Goal: Check status: Check status

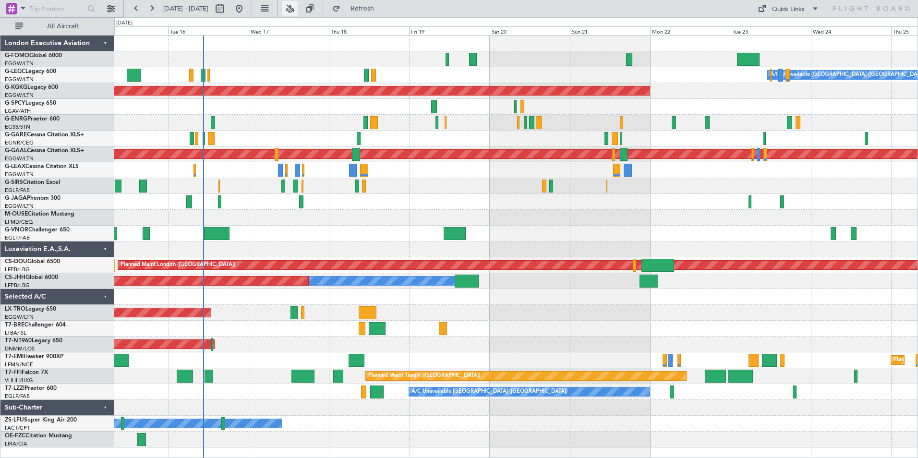
click at [298, 9] on button at bounding box center [289, 8] width 15 height 15
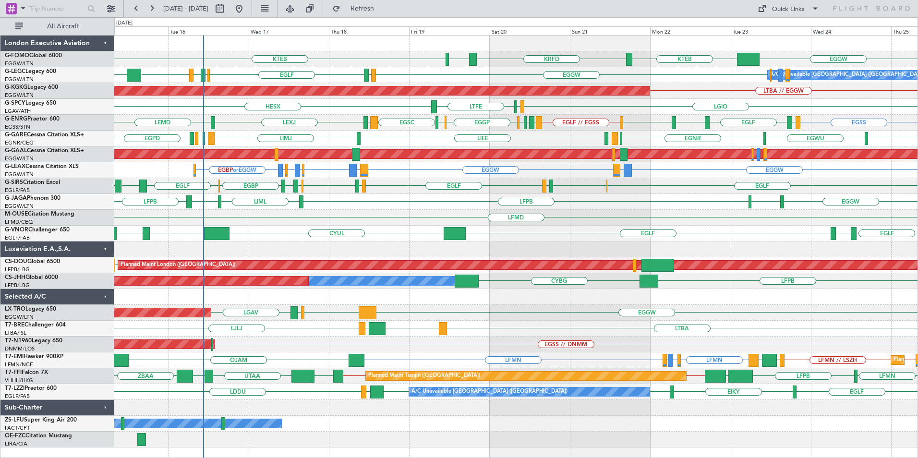
click at [74, 313] on div "EGGW KTEB KRFD KBOS KTEB A/C Unavailable [GEOGRAPHIC_DATA] ([GEOGRAPHIC_DATA]) …" at bounding box center [459, 237] width 918 height 441
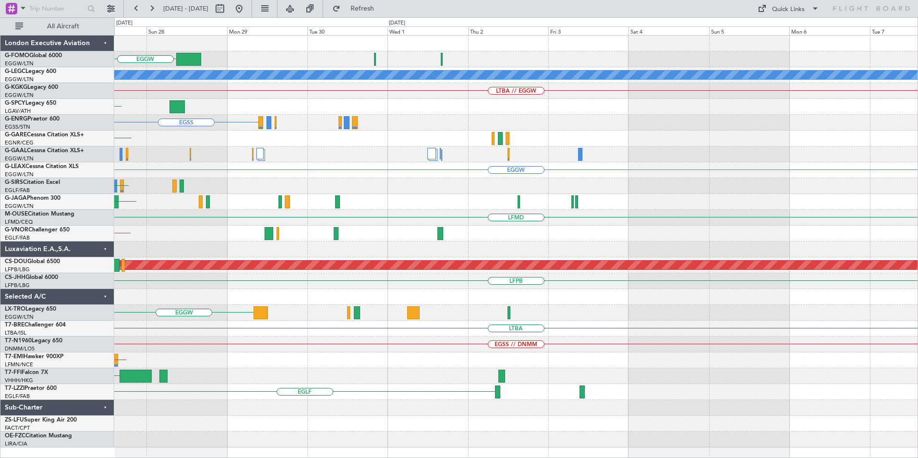
click at [333, 287] on div "EGGW A/C Unavailable [GEOGRAPHIC_DATA] ([GEOGRAPHIC_DATA]) LTBA // EGGW LGIO [G…" at bounding box center [516, 242] width 804 height 412
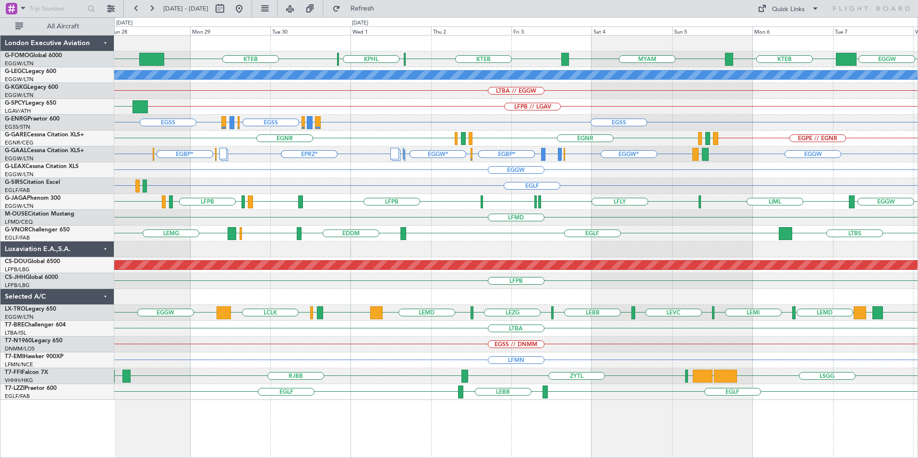
click at [629, 235] on div "EGGW KTEB MYAM KTEB KPHL KTEB EGGW A/C Unavailable [GEOGRAPHIC_DATA] ([GEOGRAPH…" at bounding box center [516, 218] width 804 height 365
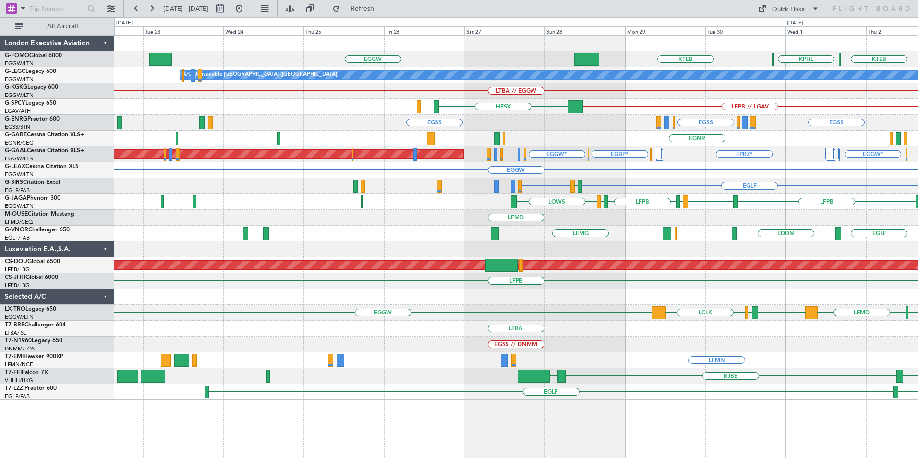
click at [703, 203] on div "EBBR LFPB LOWS EGGW LFPB LFMD LOWS LFPB LFLY" at bounding box center [516, 202] width 804 height 16
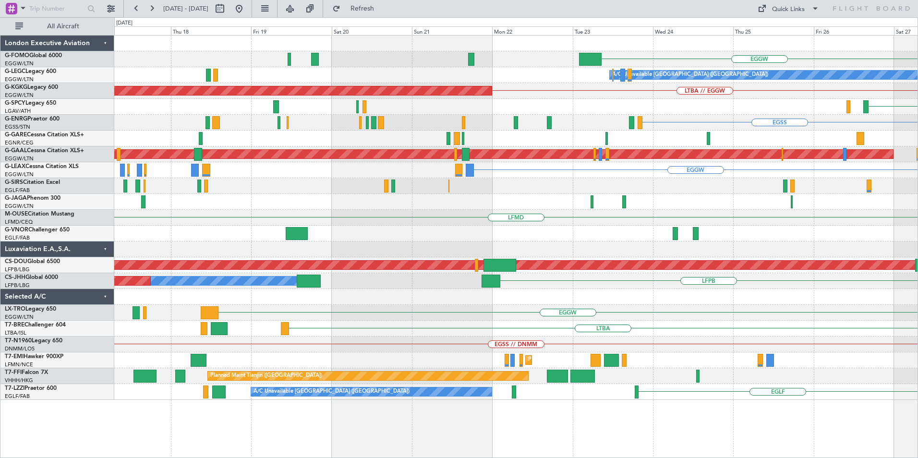
click at [558, 195] on div "EGGW LFPB LFMD LOWS LOWS" at bounding box center [516, 202] width 804 height 16
click at [659, 207] on div "EGGW LFPB LFMD LOWS LOWS" at bounding box center [516, 202] width 804 height 16
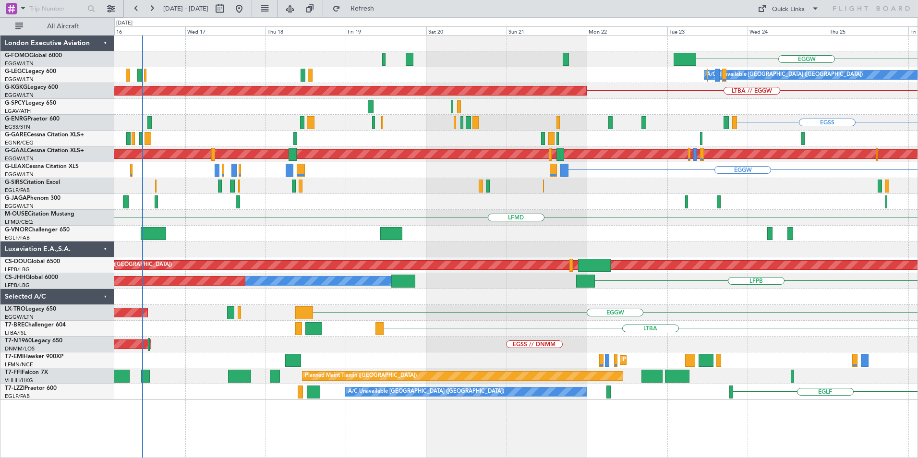
click at [614, 321] on div "EGGW A/C Unavailable [GEOGRAPHIC_DATA] ([GEOGRAPHIC_DATA]) LTBA // EGGW AOG Mai…" at bounding box center [516, 218] width 804 height 365
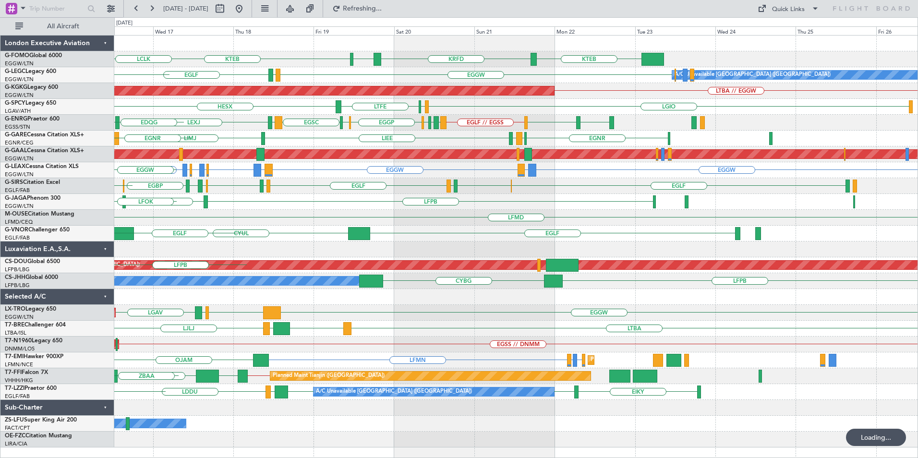
click at [733, 286] on div "KTEB KTEB KRFD KBOS [GEOGRAPHIC_DATA] LCLK [GEOGRAPHIC_DATA] EGGW EGPD A/C Unav…" at bounding box center [516, 242] width 804 height 412
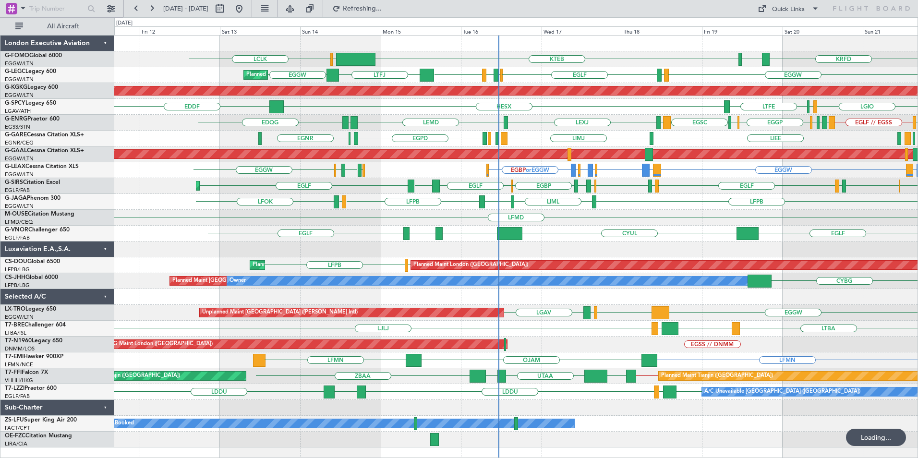
click at [671, 306] on div "KTEB KRFD KBOS [GEOGRAPHIC_DATA] LCLK KTEB [GEOGRAPHIC_DATA] EGGW EGPD [GEOGRAP…" at bounding box center [516, 242] width 804 height 412
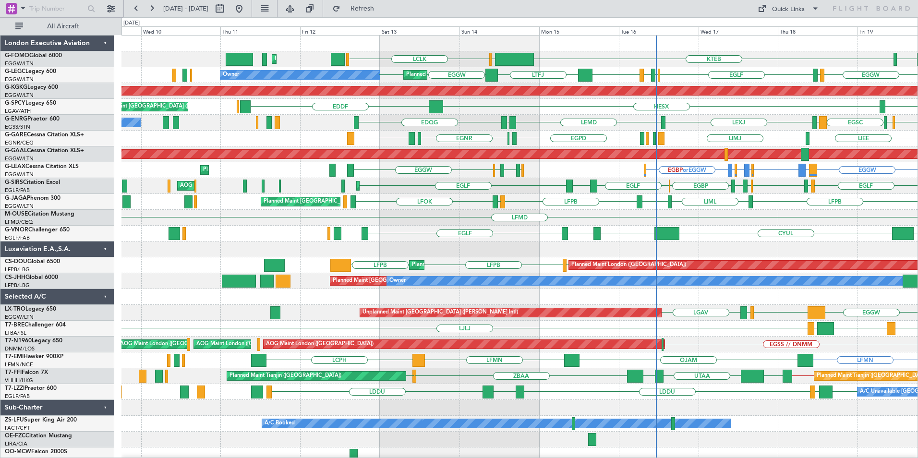
click at [615, 262] on div "KTEB [GEOGRAPHIC_DATA] LCLK KBOS Planned Maint [GEOGRAPHIC_DATA] ([GEOGRAPHIC_D…" at bounding box center [520, 250] width 796 height 428
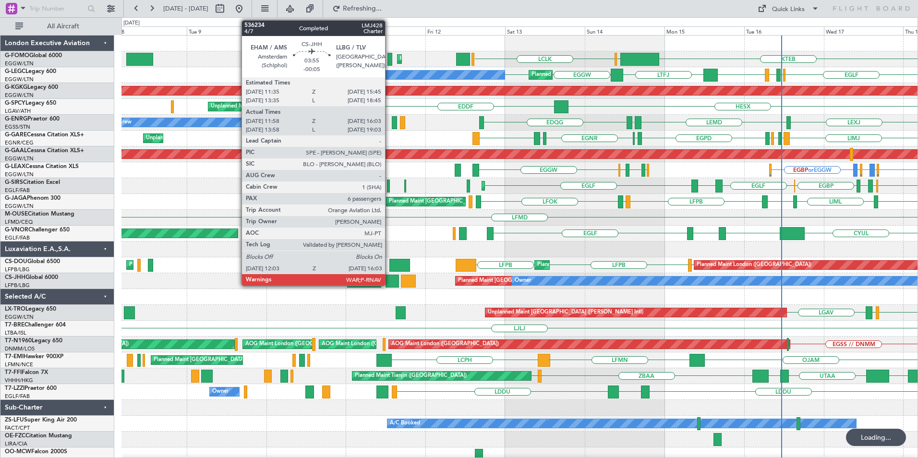
click at [390, 283] on div at bounding box center [392, 281] width 13 height 13
